Goal: Transaction & Acquisition: Purchase product/service

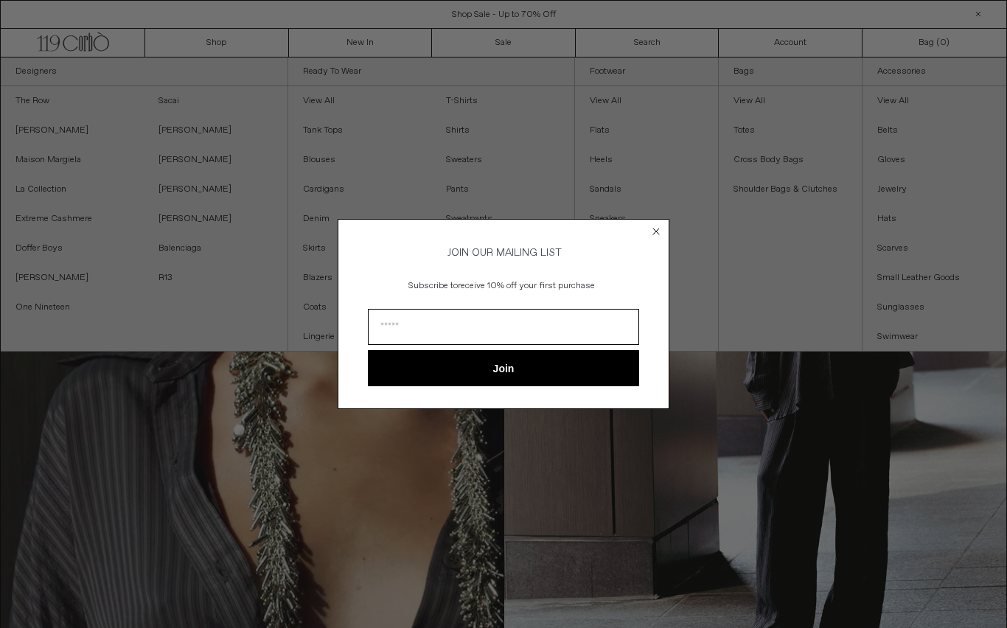
click at [656, 231] on circle "Close dialog" at bounding box center [656, 231] width 14 height 14
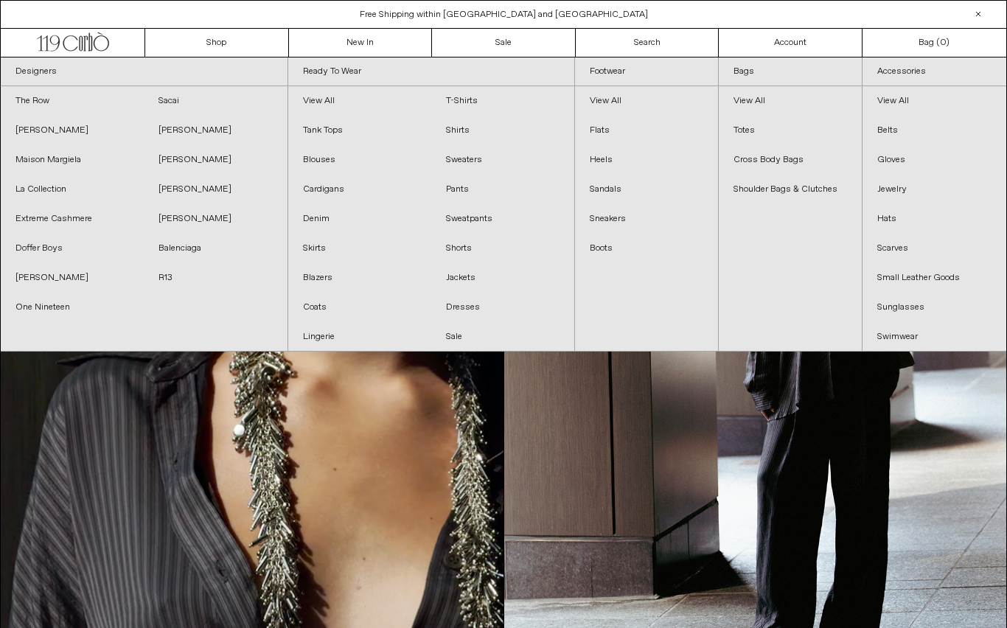
click at [658, 29] on link "Search" at bounding box center [648, 43] width 144 height 28
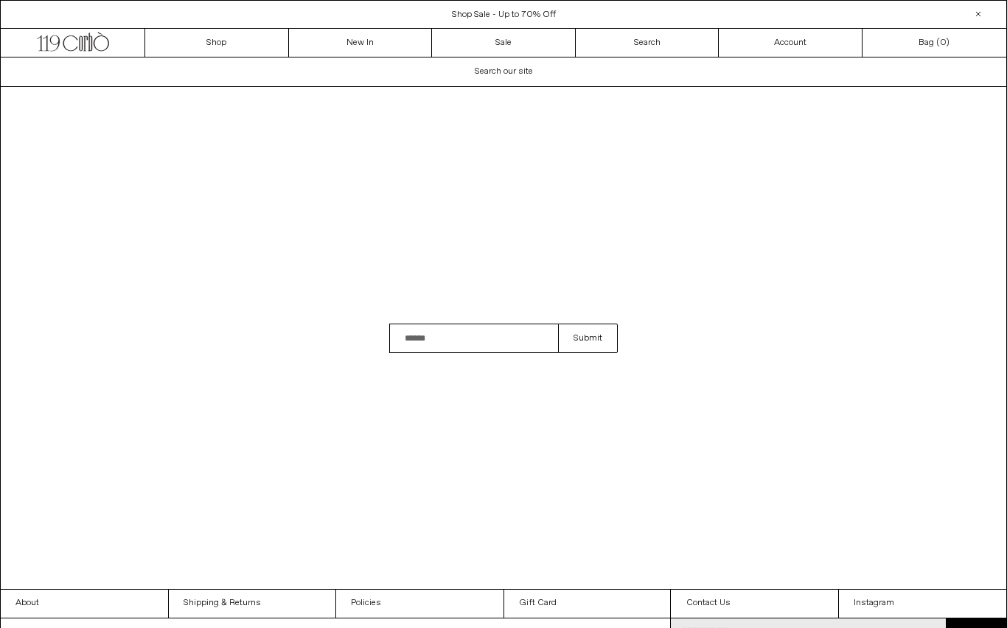
click at [472, 350] on input "Search" at bounding box center [473, 338] width 169 height 29
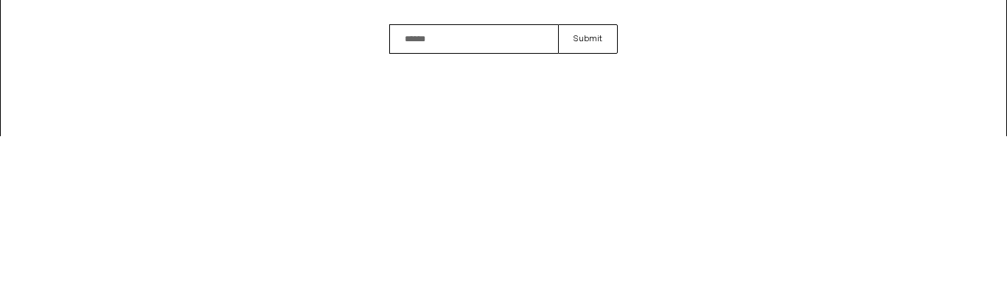
scroll to position [100, 0]
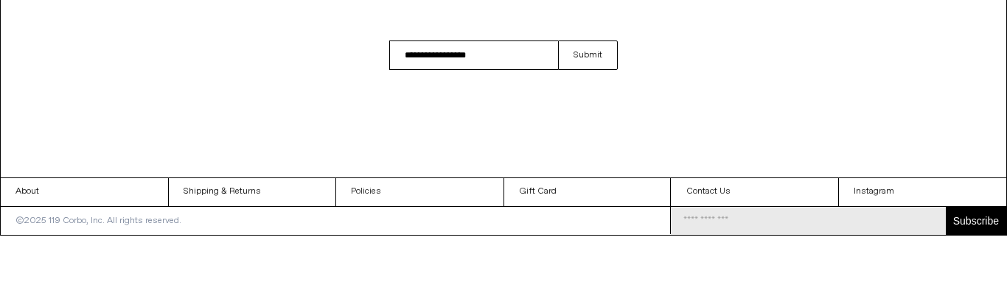
type input "**********"
click at [587, 111] on button "Submit" at bounding box center [588, 125] width 60 height 29
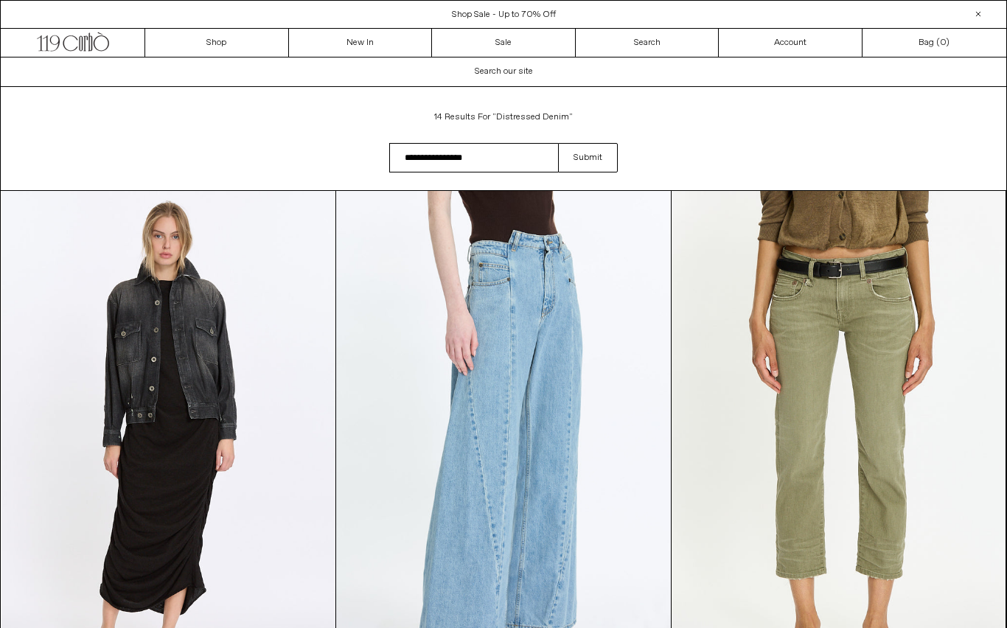
click at [198, 436] on at bounding box center [168, 441] width 335 height 501
